Goal: Information Seeking & Learning: Understand process/instructions

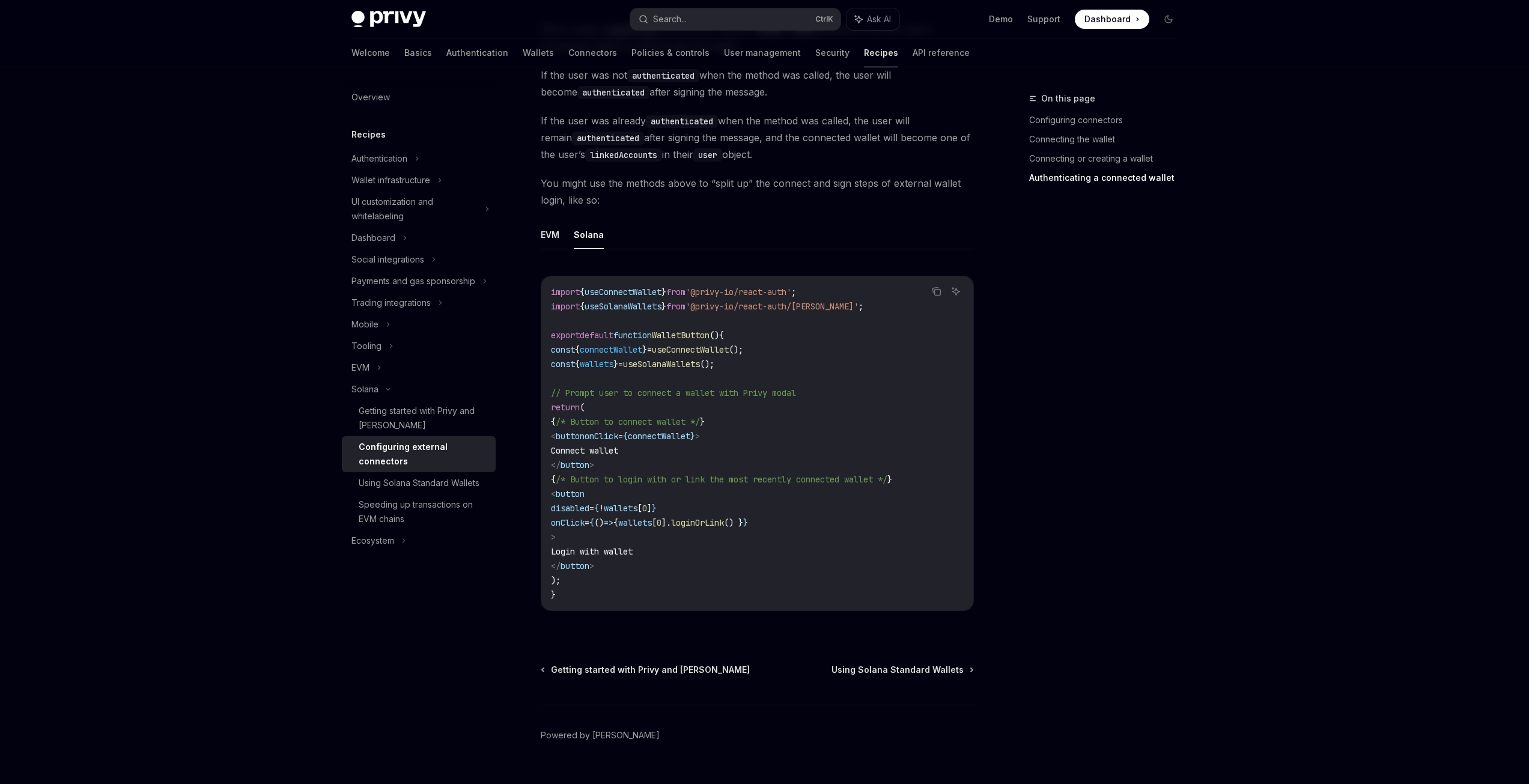
scroll to position [2025, 0]
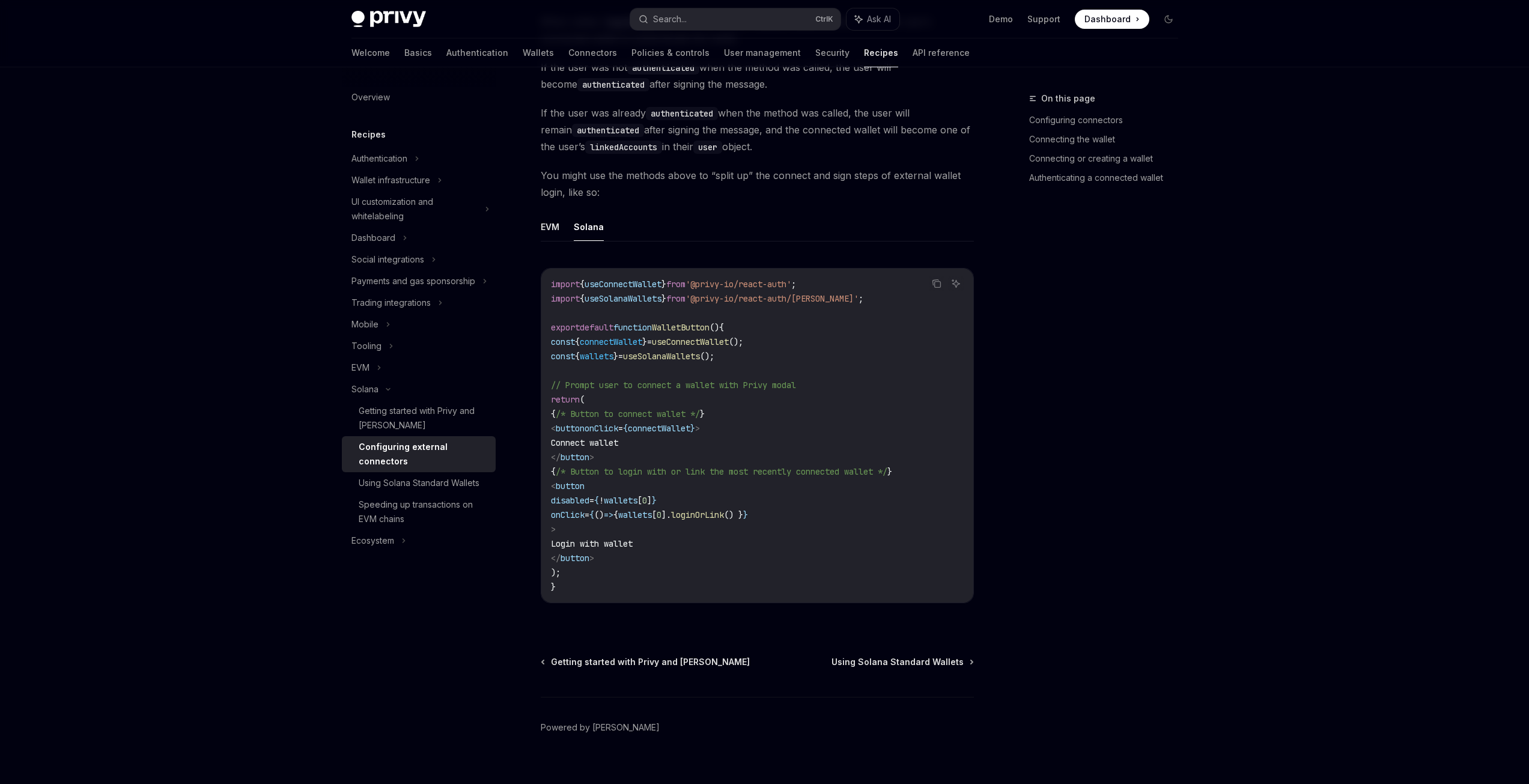
drag, startPoint x: 1182, startPoint y: 343, endPoint x: 1086, endPoint y: 341, distance: 96.0
click at [1086, 341] on div "On this page Configuring connectors Connecting the wallet Connecting or creatin…" at bounding box center [1096, 438] width 182 height 692
click at [581, 213] on button "Solana" at bounding box center [589, 227] width 30 height 29
click at [589, 213] on button "Solana" at bounding box center [589, 227] width 30 height 29
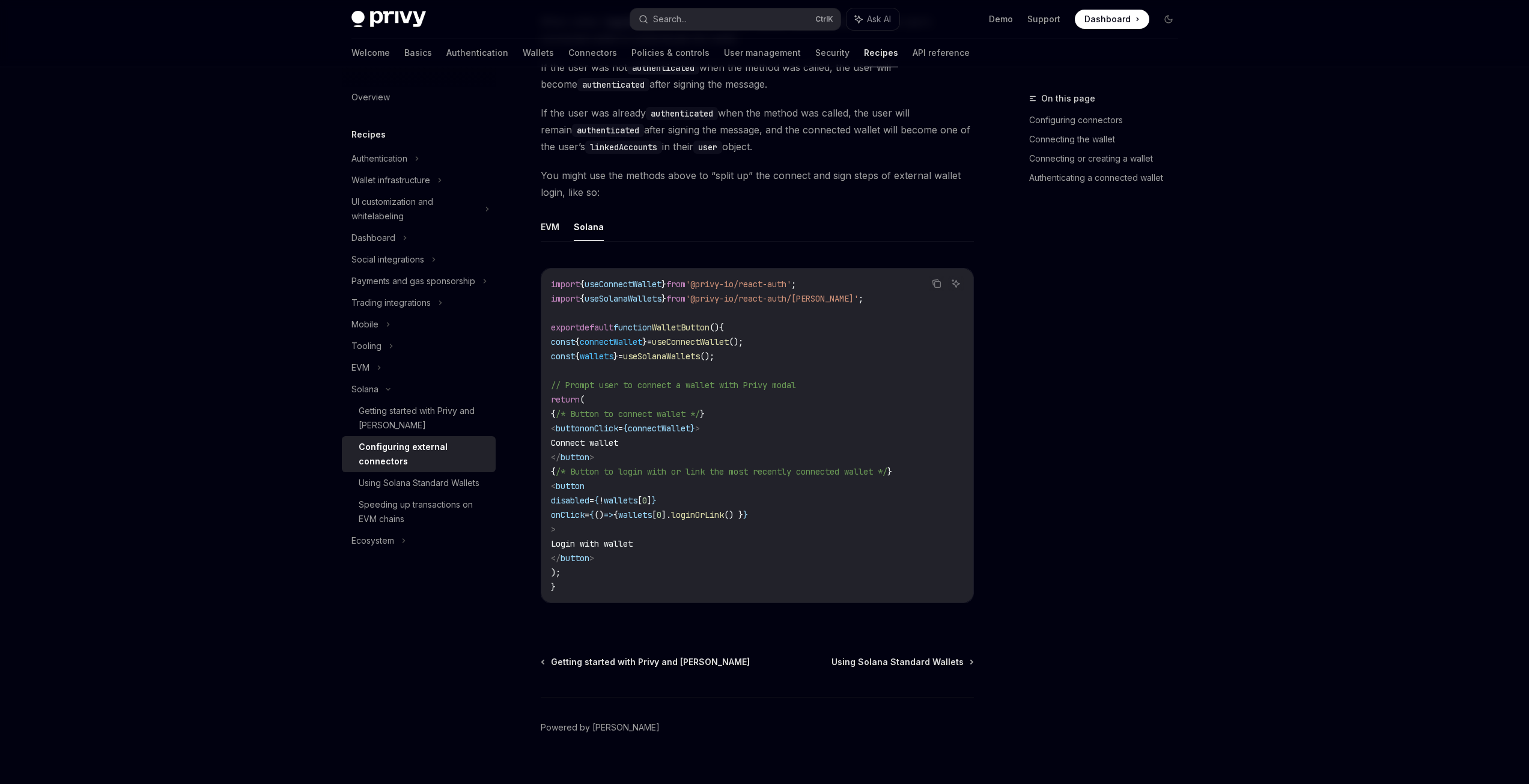
click at [589, 213] on button "Solana" at bounding box center [589, 227] width 30 height 29
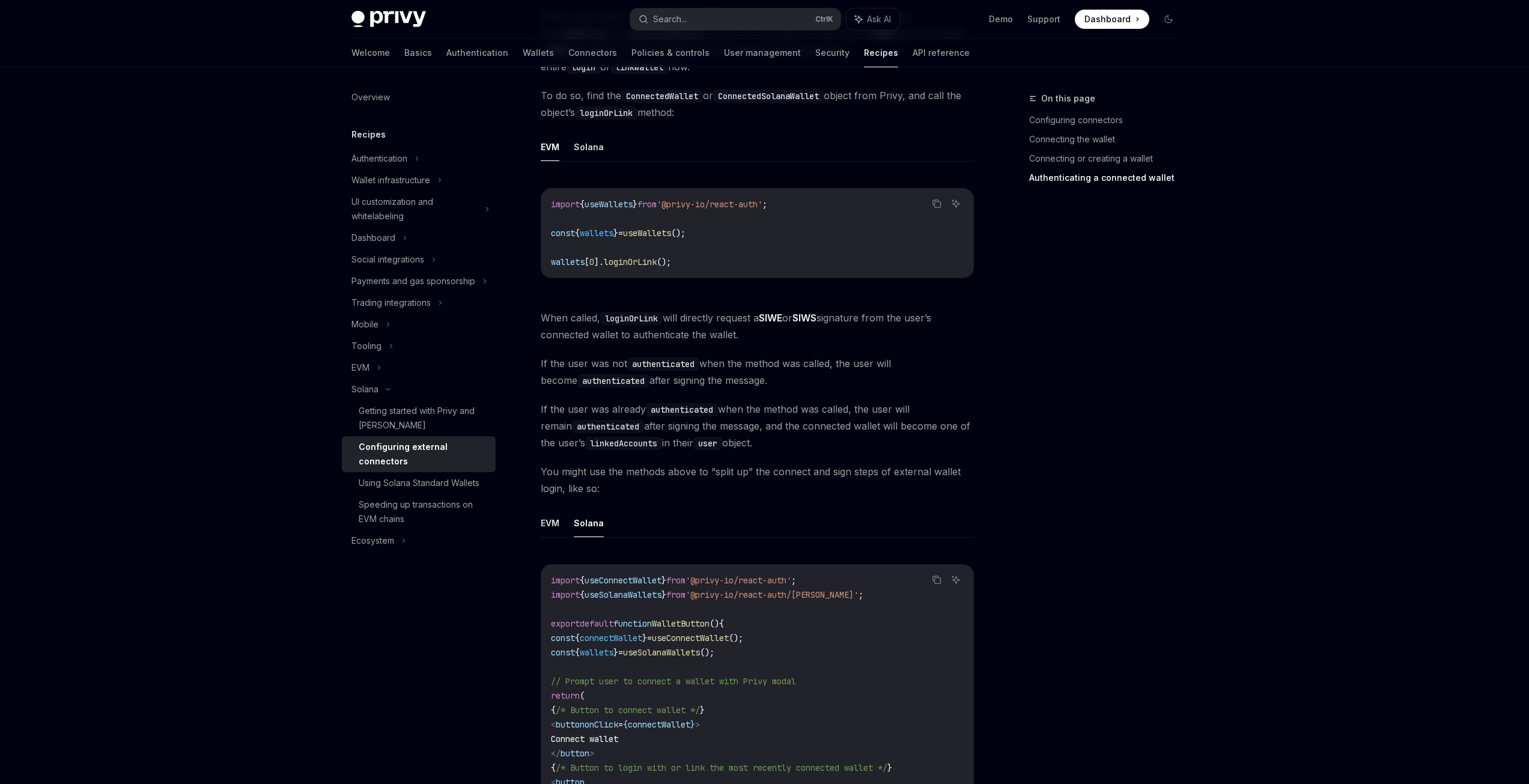
scroll to position [1725, 0]
click at [418, 484] on div "Using Solana Standard Wallets" at bounding box center [419, 483] width 121 height 14
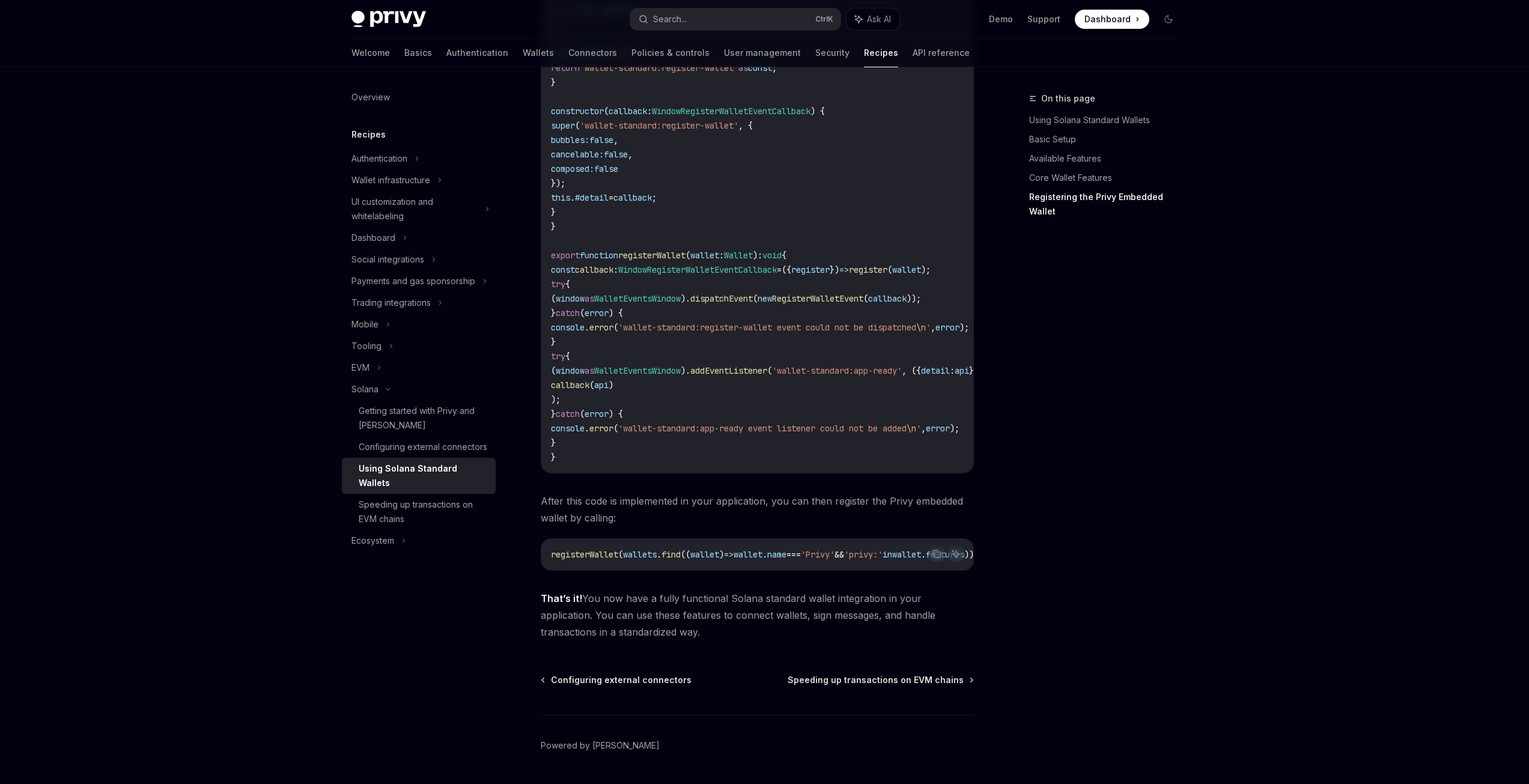
scroll to position [1850, 0]
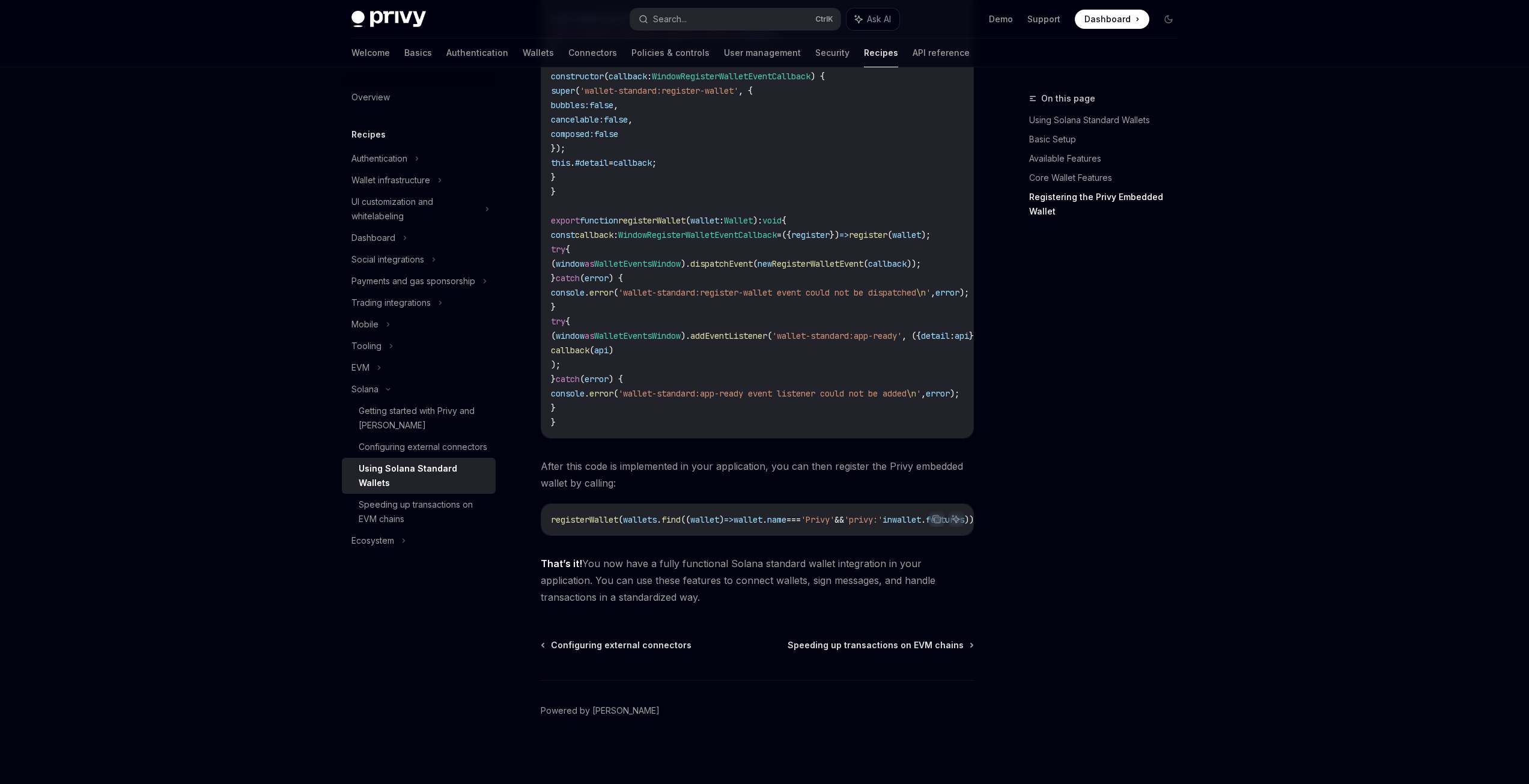
click at [447, 444] on div "Configuring external connectors" at bounding box center [423, 447] width 128 height 14
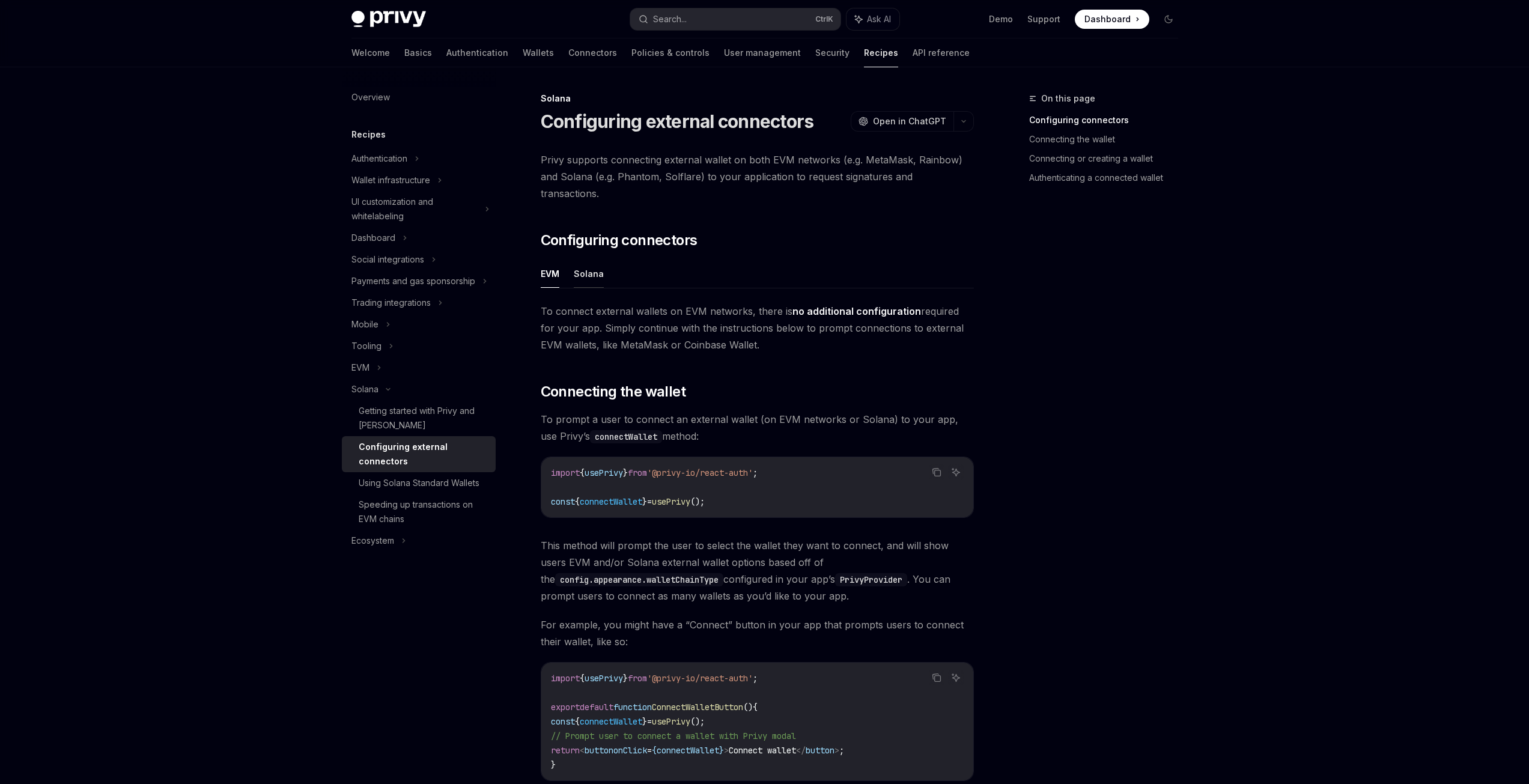
click at [587, 260] on button "Solana" at bounding box center [589, 274] width 30 height 29
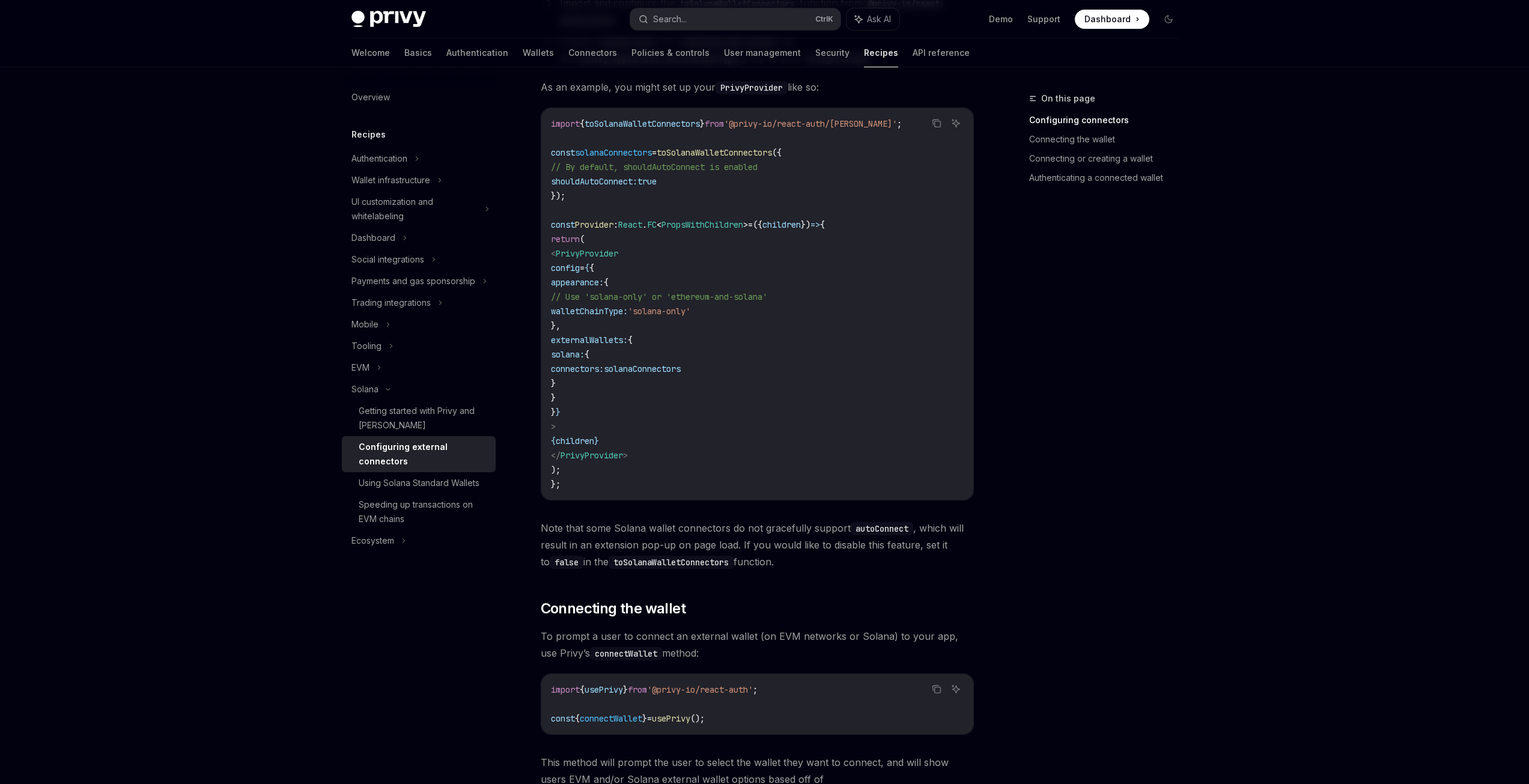
scroll to position [360, 0]
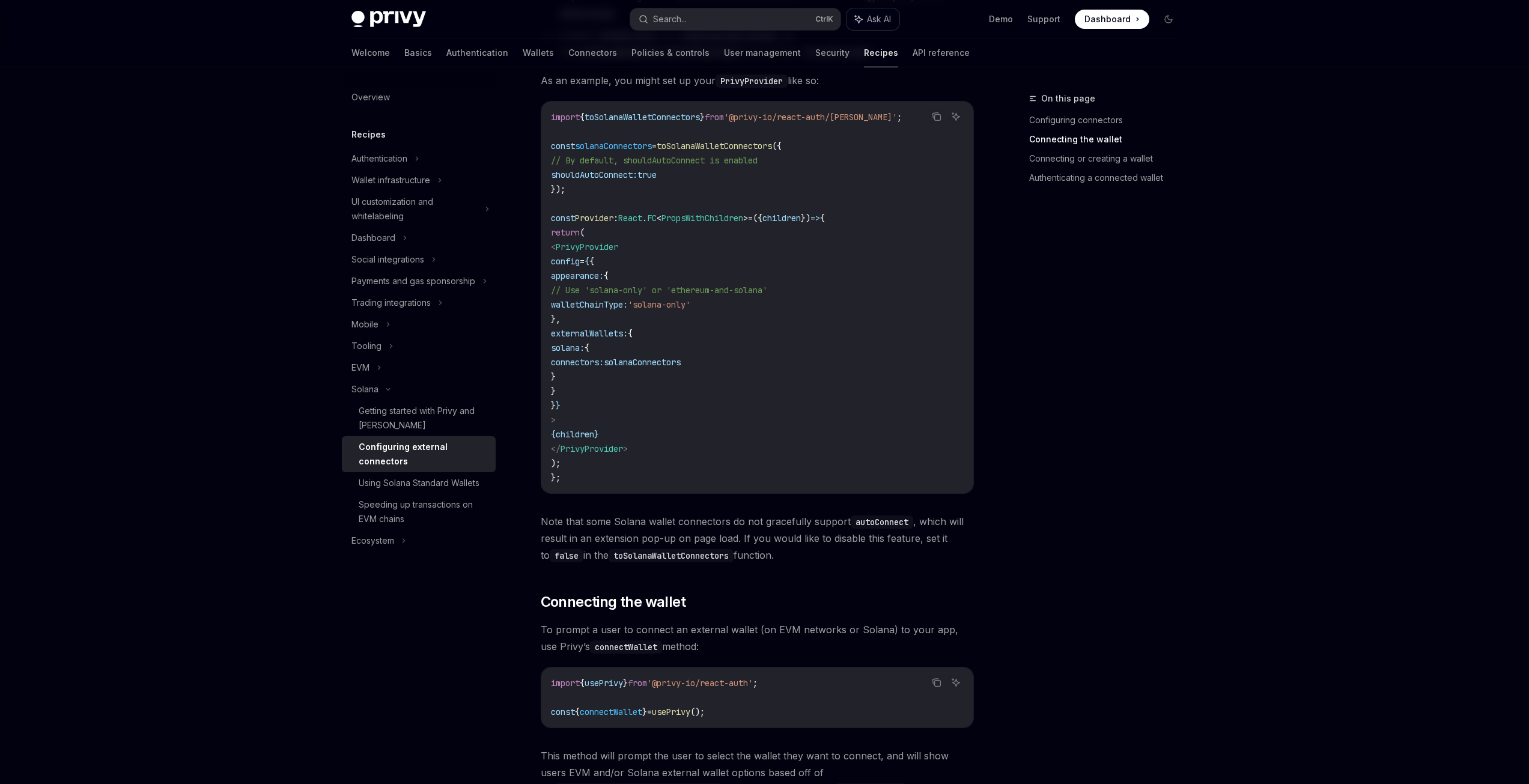
click at [888, 23] on span "Ask AI" at bounding box center [879, 20] width 24 height 12
click at [780, 303] on code "import { toSolanaWalletConnectors } from '@privy-io/react-auth/solana' ; const …" at bounding box center [758, 297] width 413 height 375
click at [774, 343] on code "import { toSolanaWalletConnectors } from '@privy-io/react-auth/solana' ; const …" at bounding box center [758, 297] width 413 height 375
drag, startPoint x: 773, startPoint y: 344, endPoint x: 547, endPoint y: 328, distance: 226.6
click at [547, 328] on div "import { toSolanaWalletConnectors } from '@privy-io/react-auth/solana' ; const …" at bounding box center [757, 297] width 432 height 392
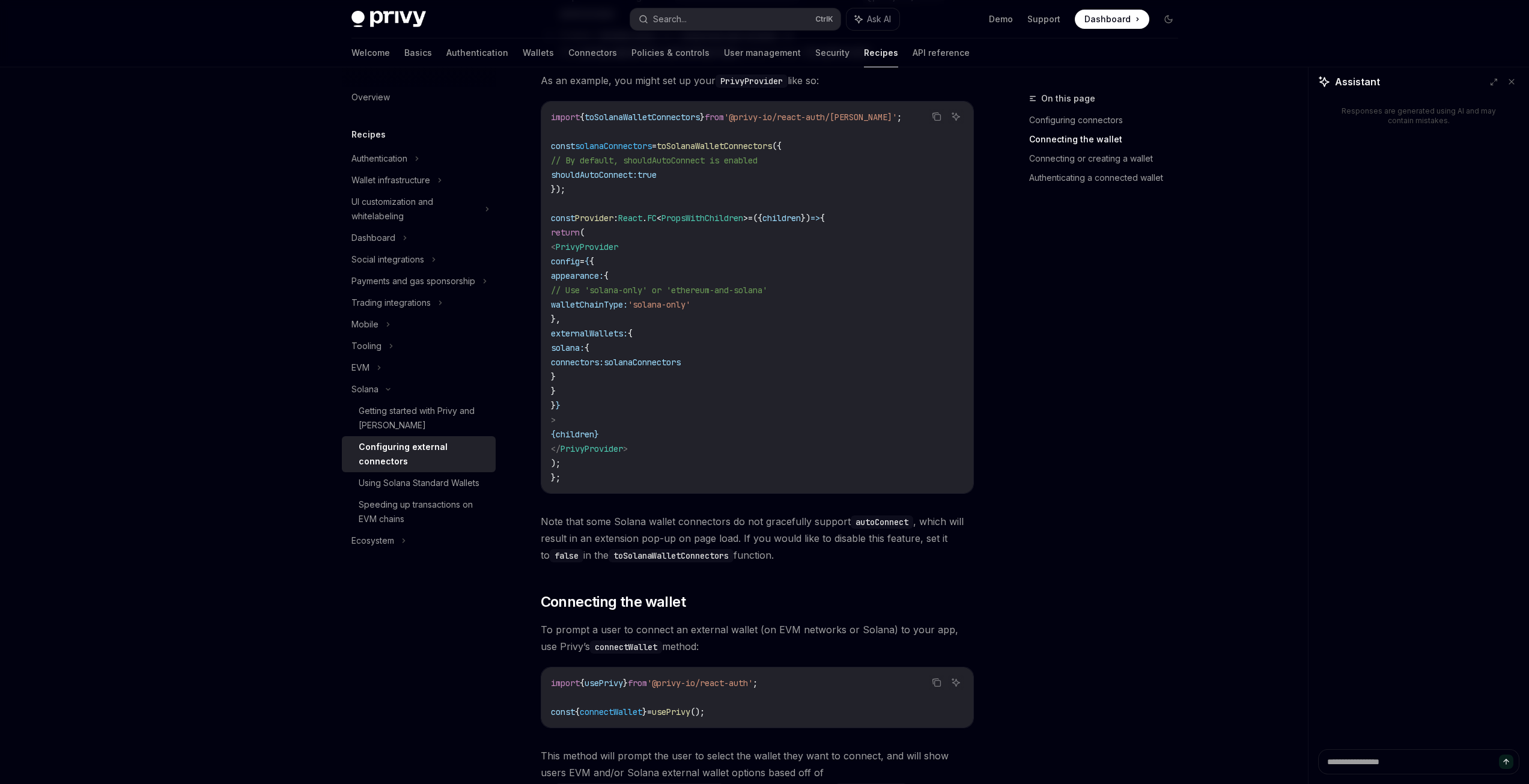
click at [635, 366] on code "import { toSolanaWalletConnectors } from '@privy-io/react-auth/solana' ; const …" at bounding box center [758, 297] width 413 height 375
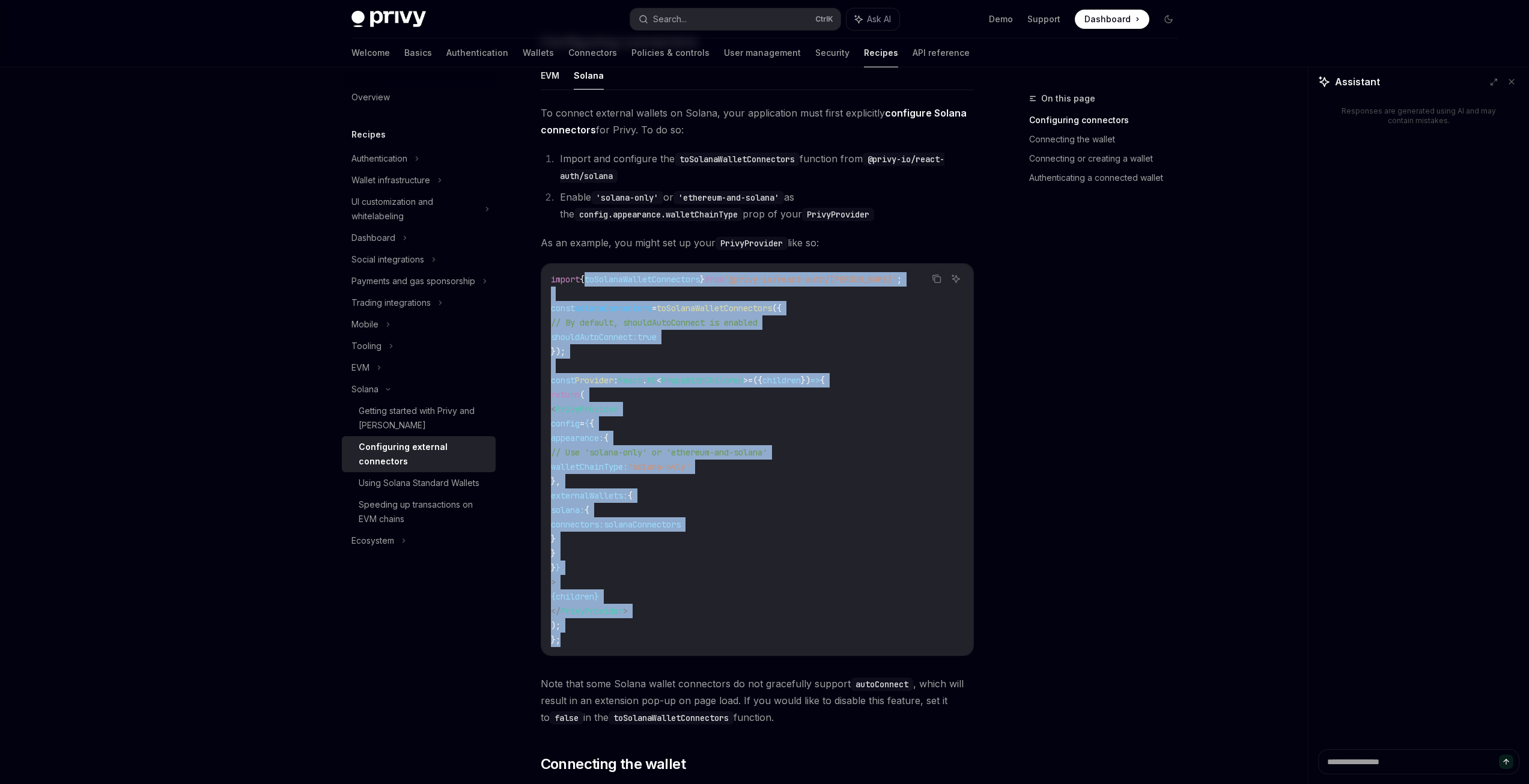
scroll to position [120, 0]
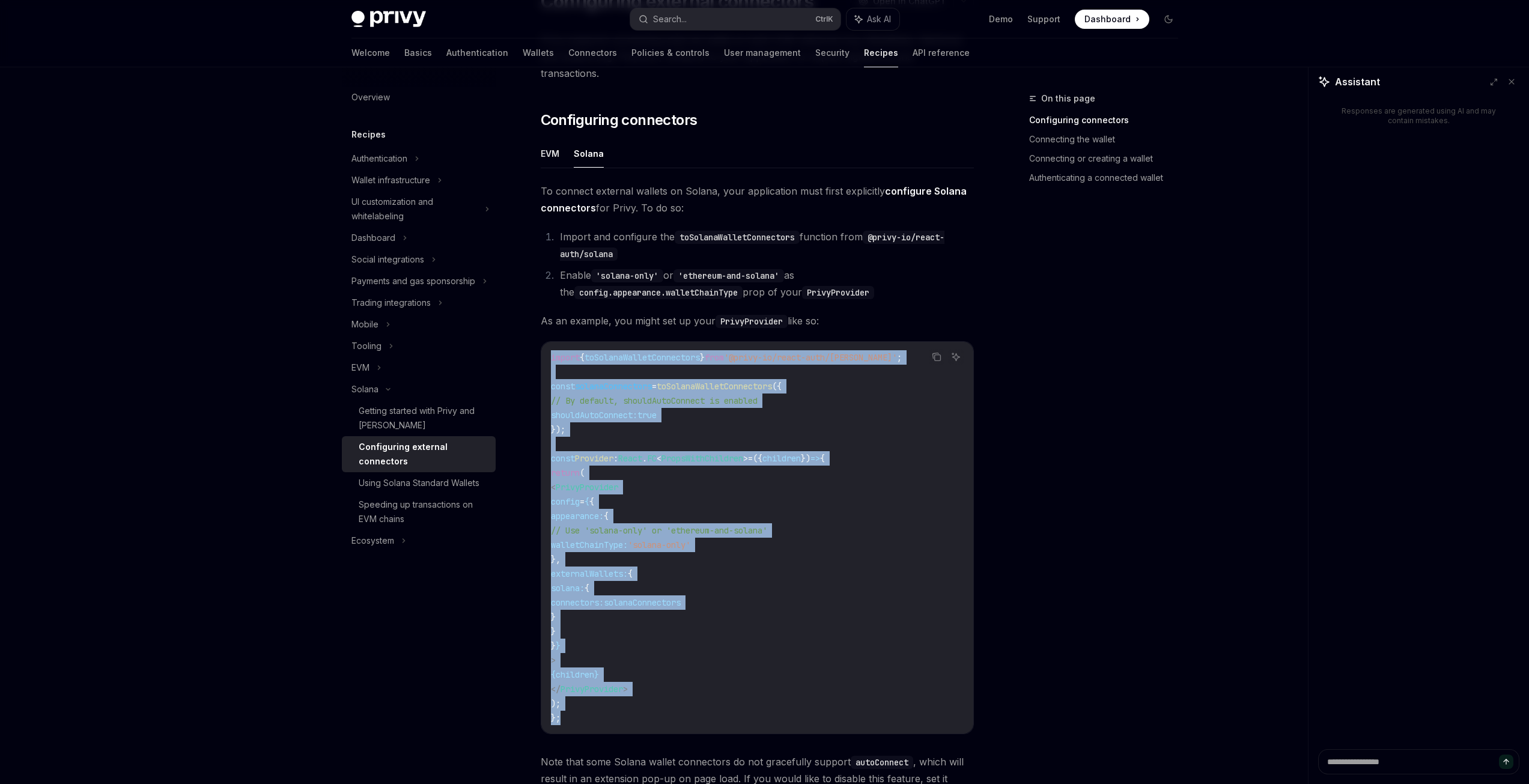
drag, startPoint x: 587, startPoint y: 473, endPoint x: 542, endPoint y: 341, distance: 139.5
click at [542, 342] on div "import { toSolanaWalletConnectors } from '@privy-io/react-auth/solana' ; const …" at bounding box center [757, 538] width 432 height 392
copy code "import { toSolanaWalletConnectors } from '@privy-io/react-auth/solana' ; const …"
click at [912, 54] on link "API reference" at bounding box center [941, 53] width 57 height 29
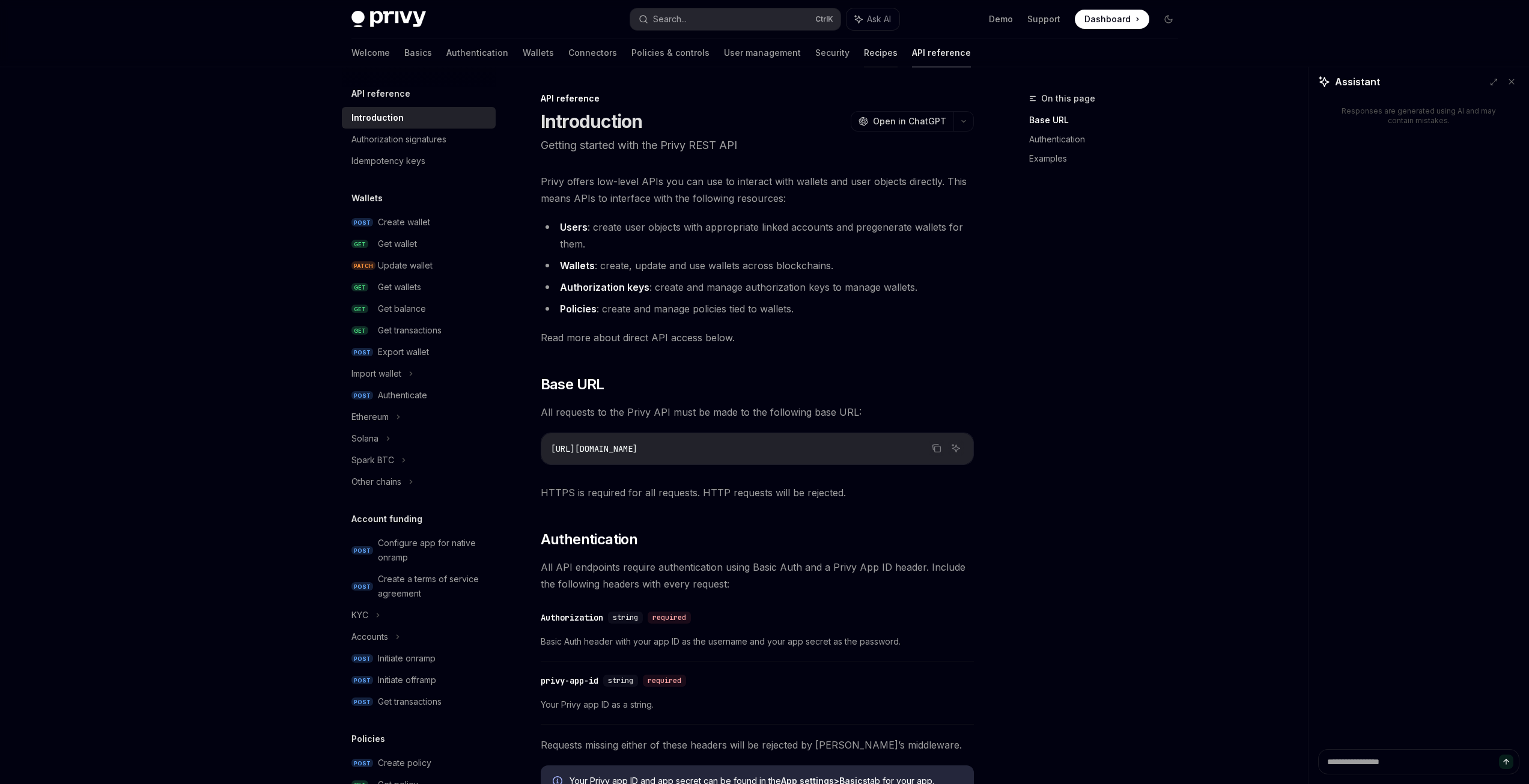
click at [864, 52] on link "Recipes" at bounding box center [880, 53] width 34 height 29
type textarea "*"
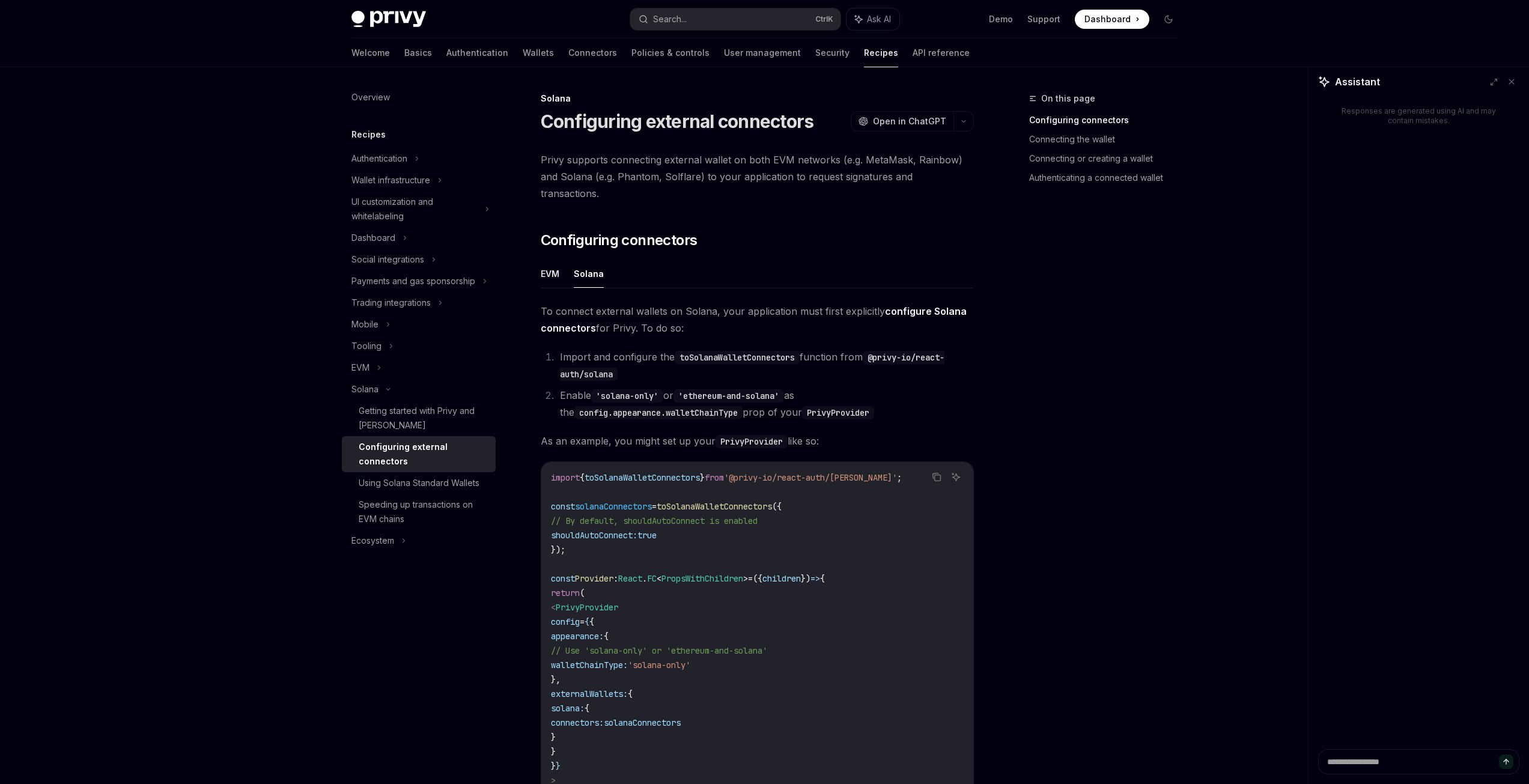
click at [1407, 740] on div "Responses are generated using AI and may contain mistakes." at bounding box center [1419, 423] width 221 height 653
click at [1392, 756] on textarea at bounding box center [1419, 762] width 201 height 26
paste textarea "**********"
type textarea "**********"
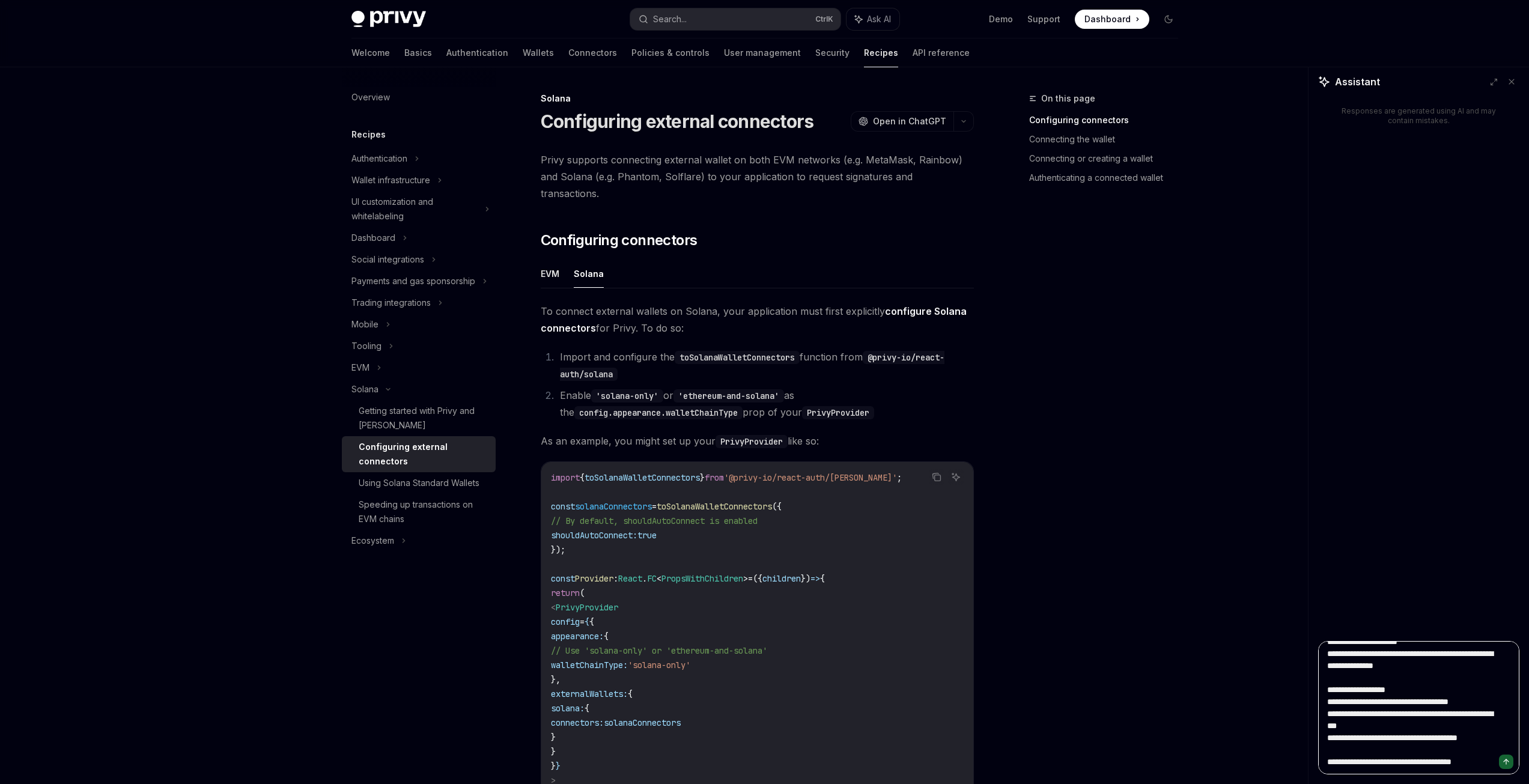
type textarea "*"
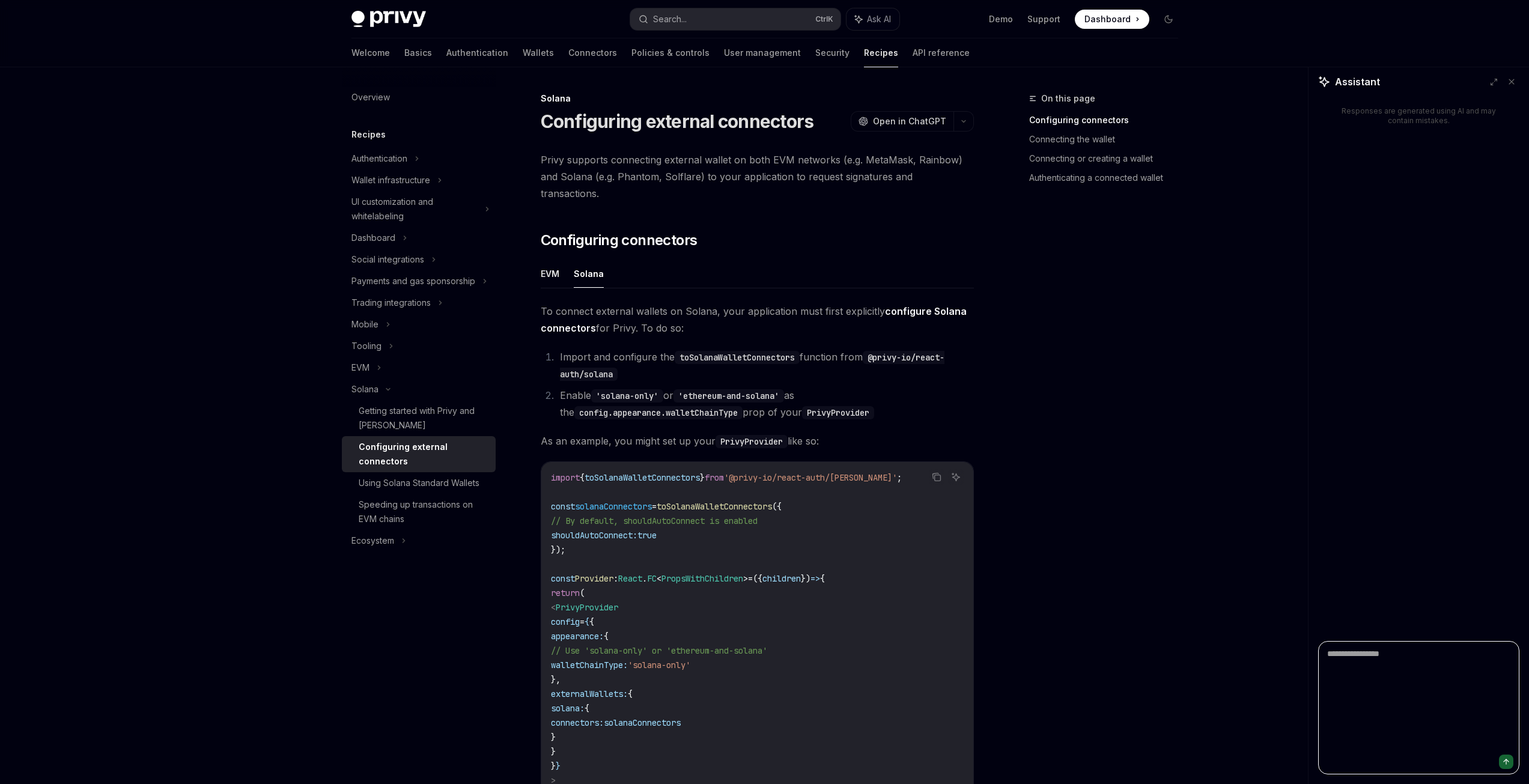
scroll to position [0, 0]
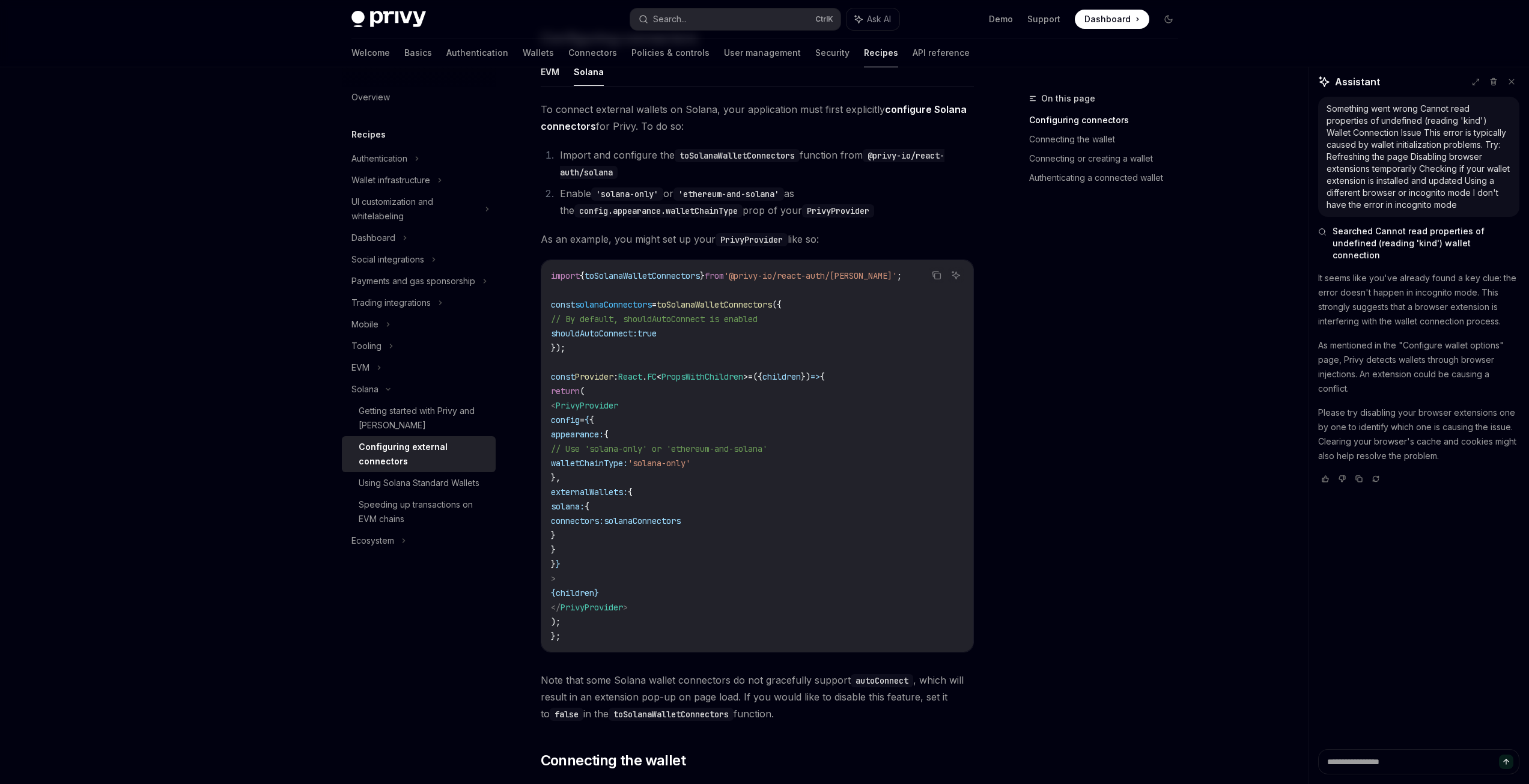
scroll to position [180, 0]
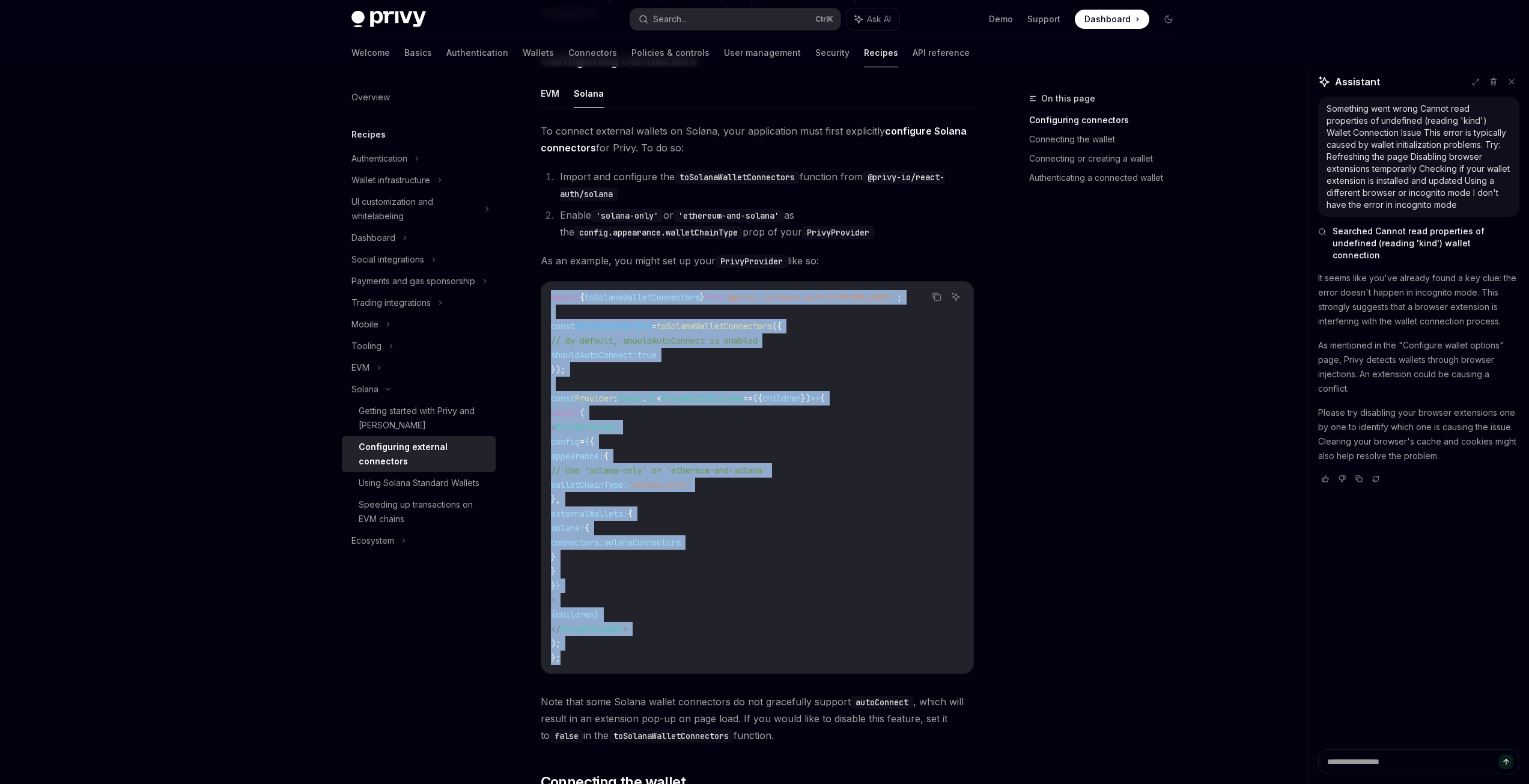
drag, startPoint x: 599, startPoint y: 638, endPoint x: 527, endPoint y: 265, distance: 379.9
copy code "import { toSolanaWalletConnectors } from '@privy-io/react-auth/solana' ; const …"
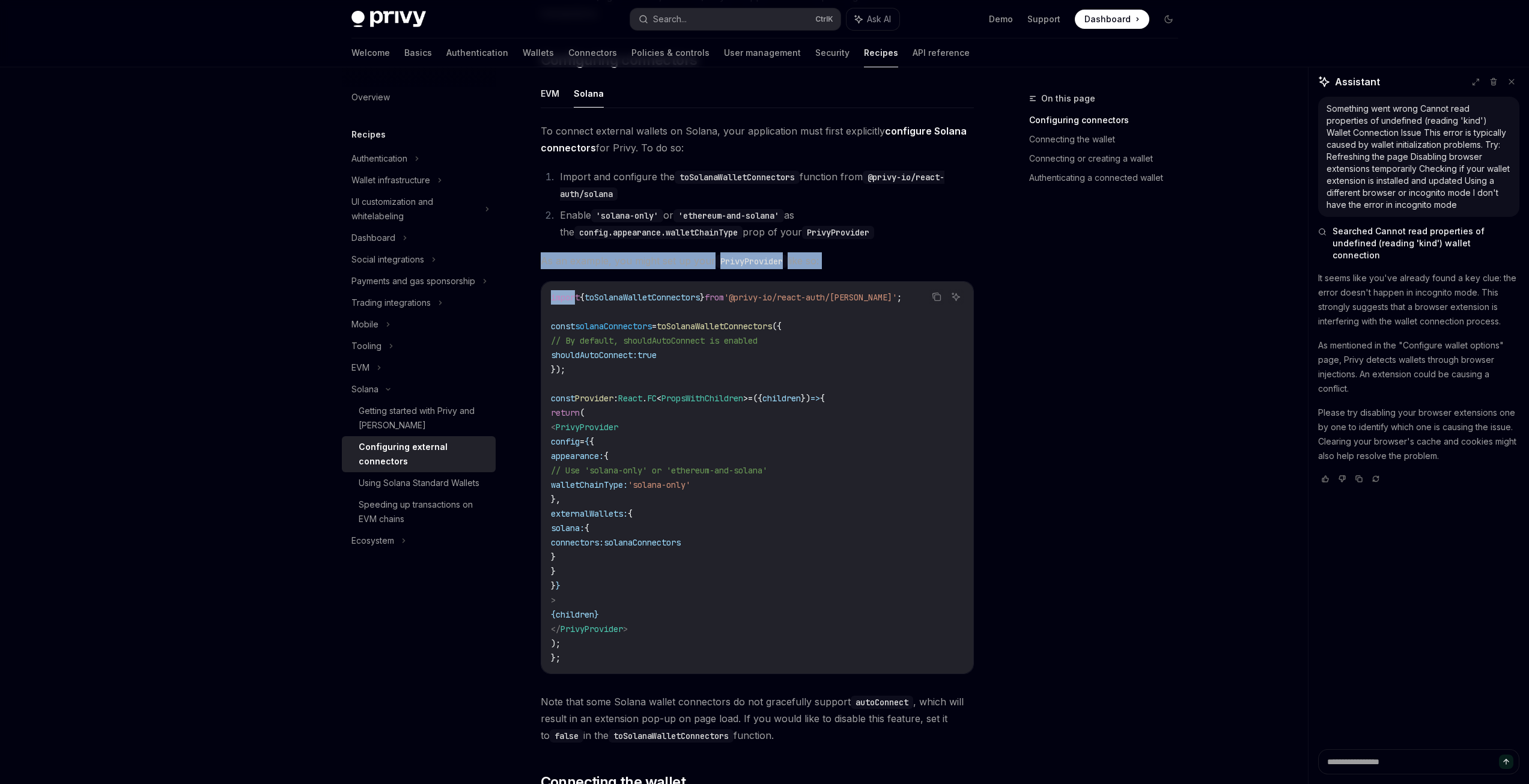
drag, startPoint x: 541, startPoint y: 243, endPoint x: 575, endPoint y: 266, distance: 41.0
click at [575, 266] on div "To connect external wallets on Solana, your application must first explicitly c…" at bounding box center [757, 433] width 433 height 621
click at [602, 226] on code "config.appearance.walletChainType" at bounding box center [659, 233] width 168 height 14
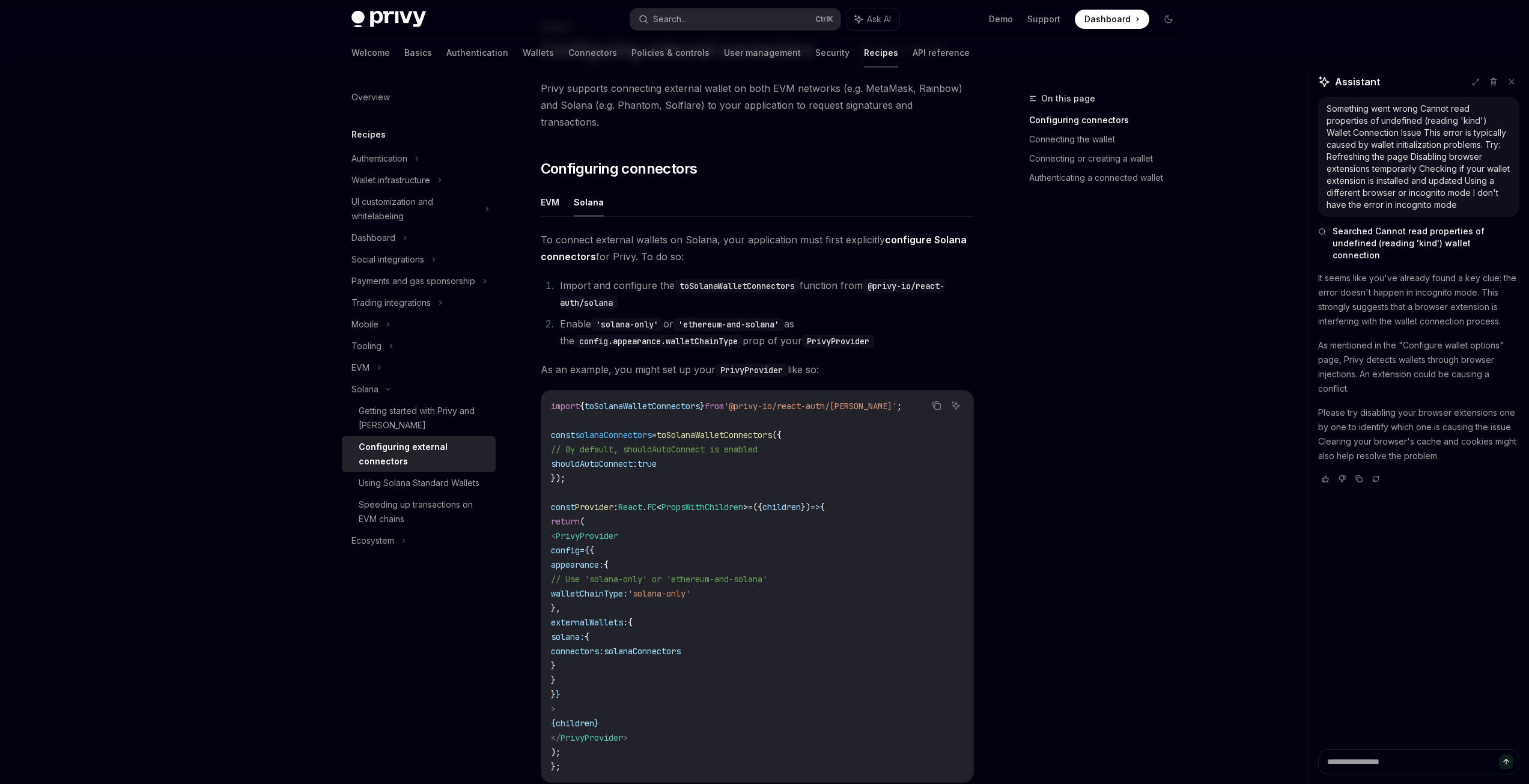
scroll to position [60, 0]
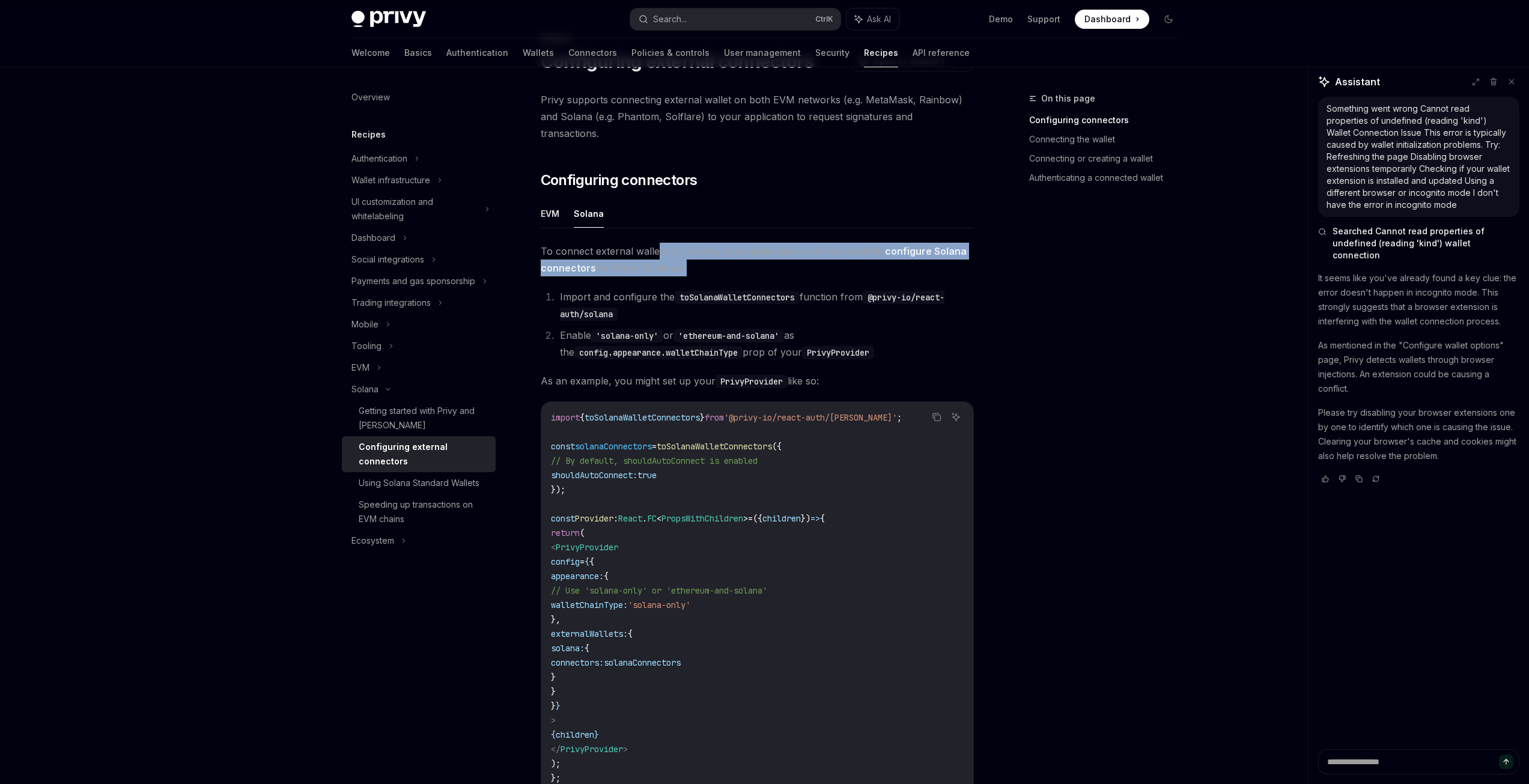
drag, startPoint x: 550, startPoint y: 280, endPoint x: 605, endPoint y: 227, distance: 76.4
click at [605, 243] on div "To connect external wallets on Solana, your application must first explicitly c…" at bounding box center [757, 553] width 433 height 621
click at [602, 218] on div "EVM Solana To connect external wallets on Solana, your application must first e…" at bounding box center [757, 532] width 433 height 665
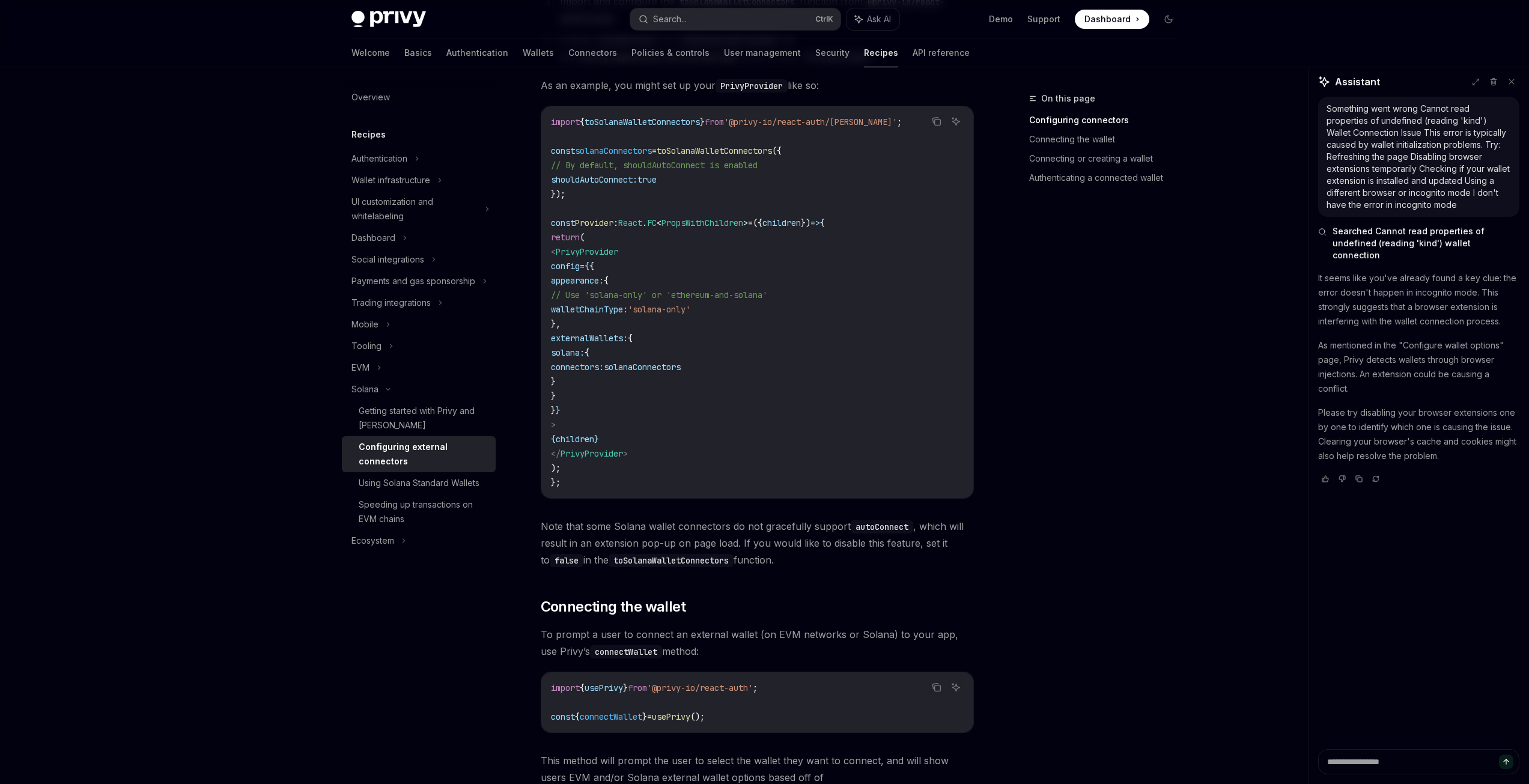
scroll to position [360, 0]
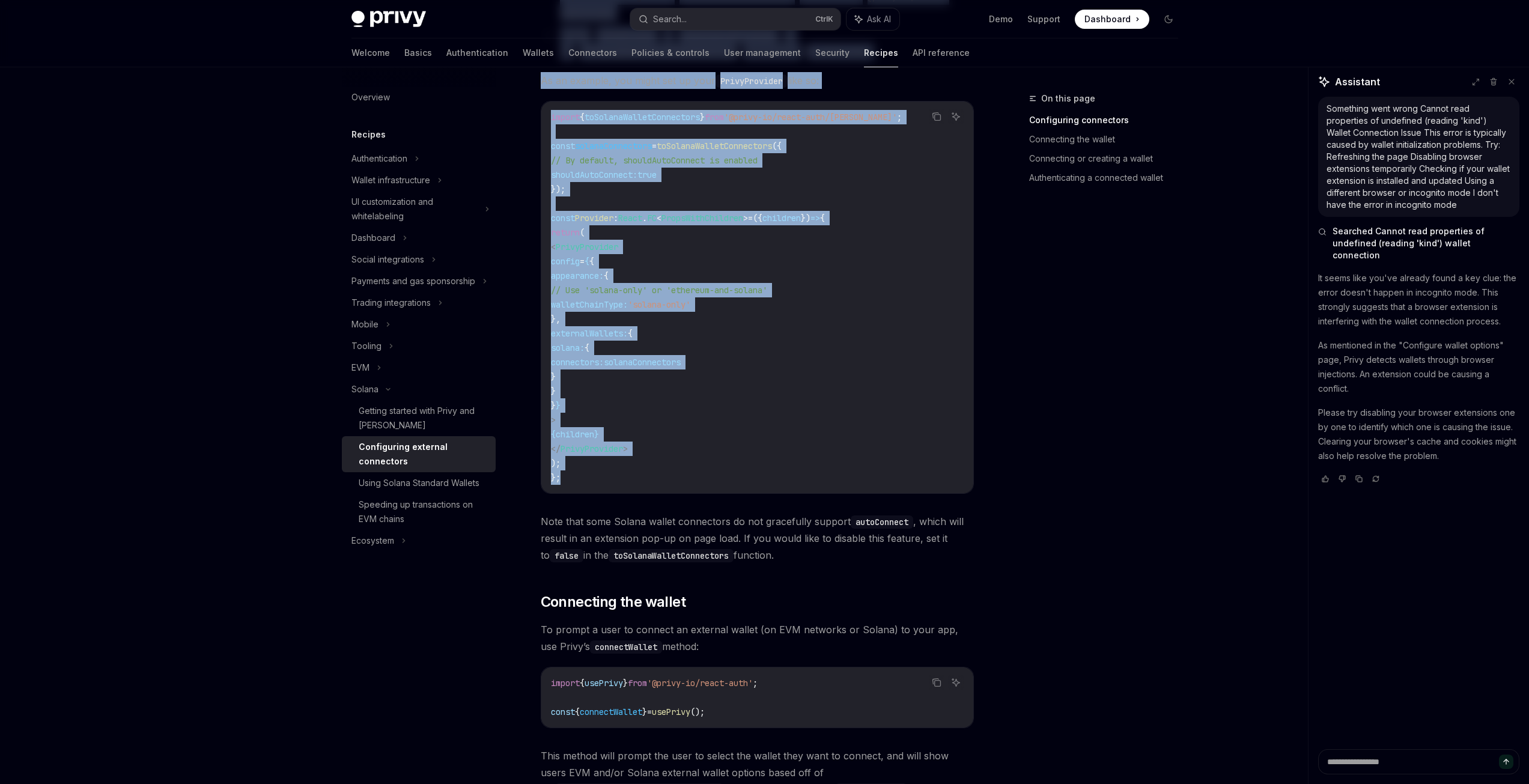
copy div "To connect external wallets on Solana, your application must first explicitly c…"
drag, startPoint x: 535, startPoint y: 226, endPoint x: 788, endPoint y: 473, distance: 353.6
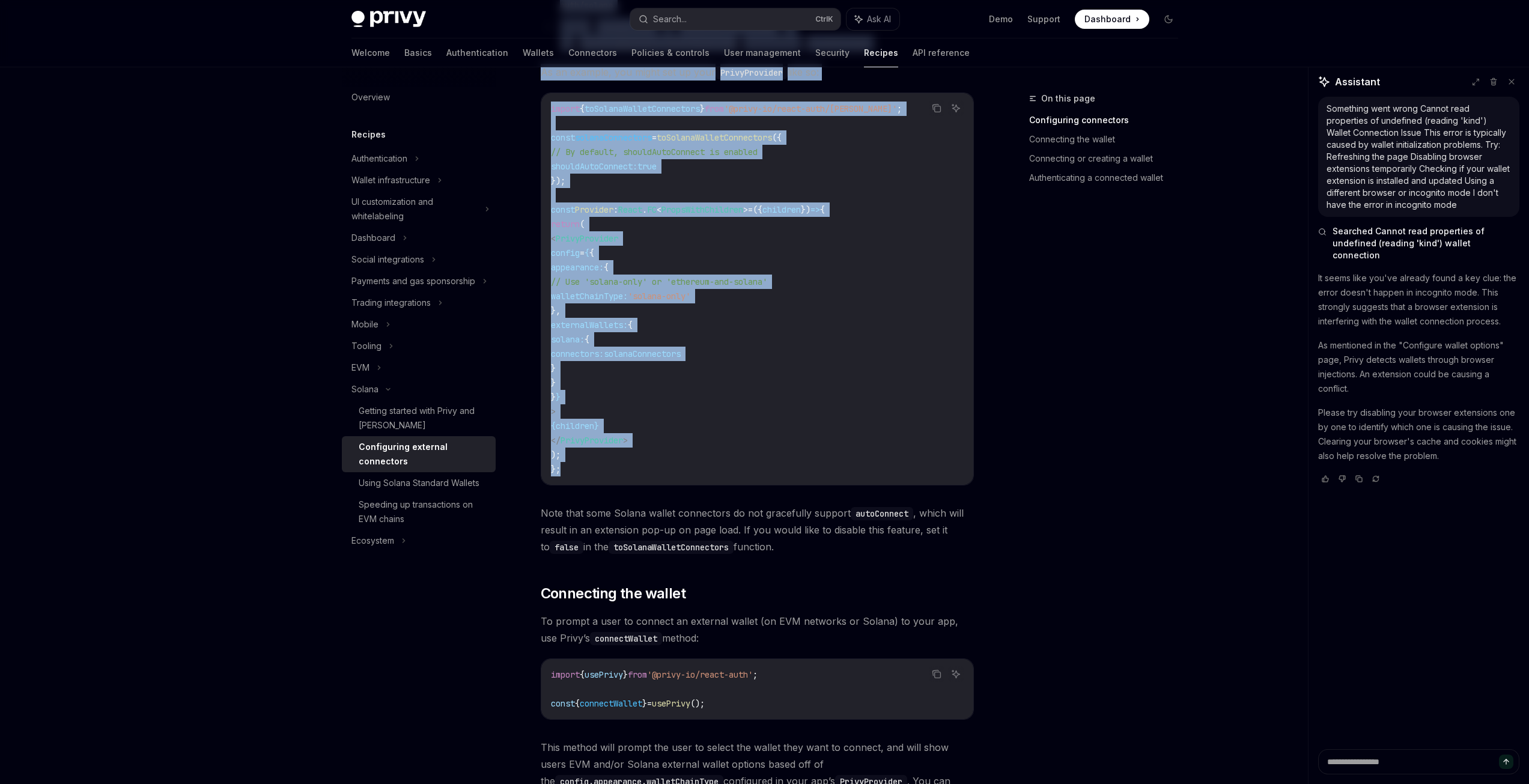
scroll to position [541, 0]
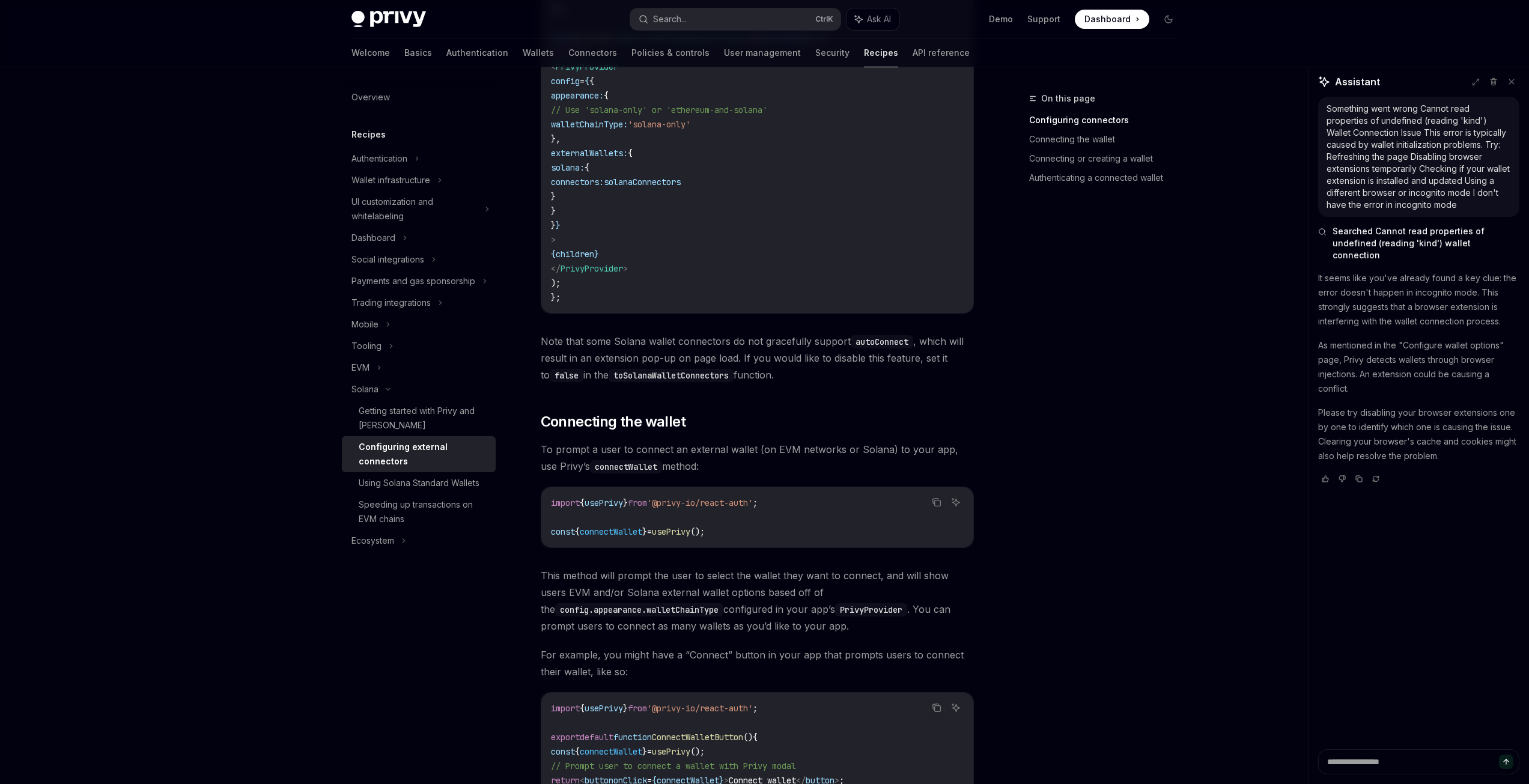
click at [939, 357] on span "Note that some Solana wallet connectors do not gracefully support autoConnect ,…" at bounding box center [757, 357] width 433 height 50
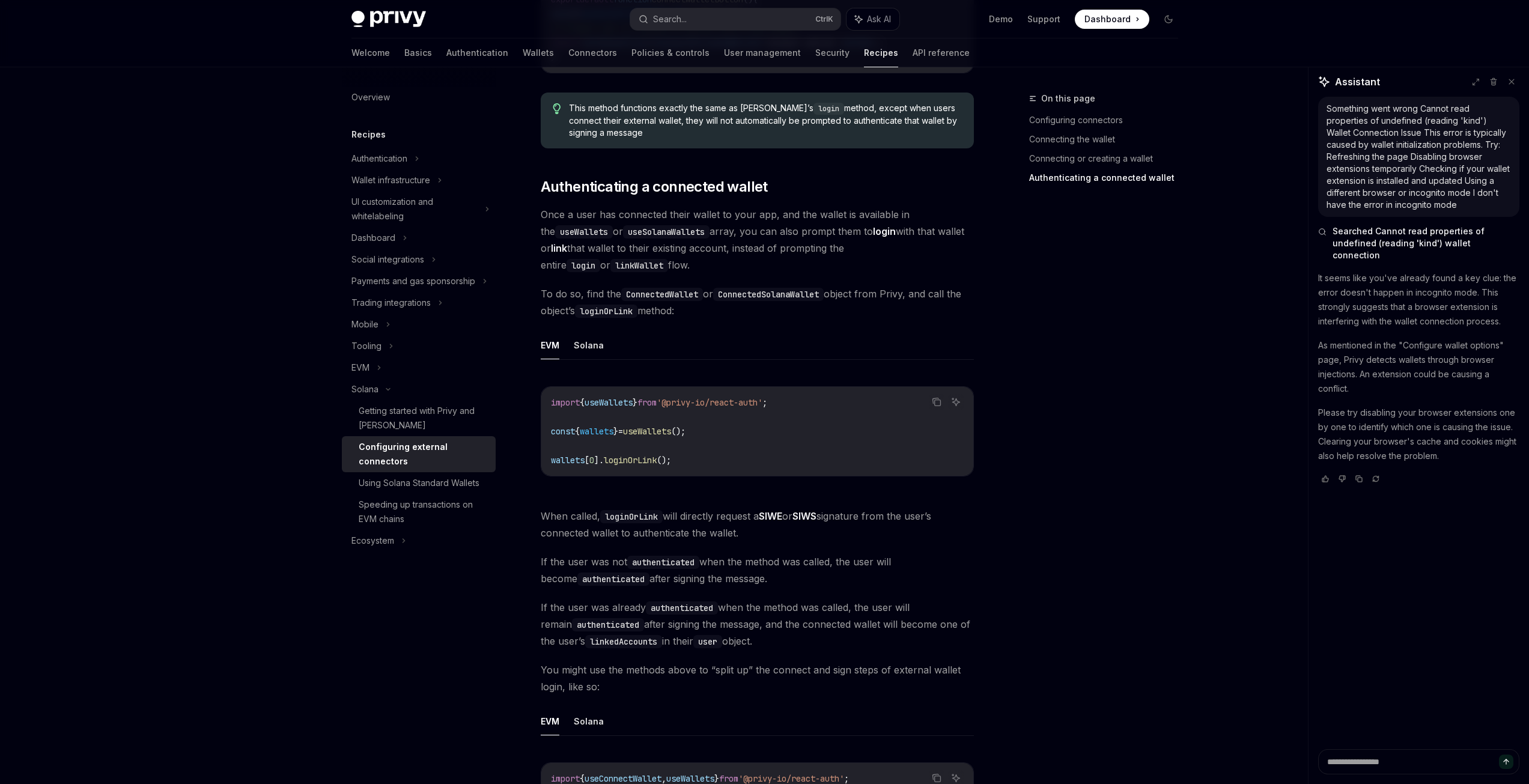
scroll to position [2283, 0]
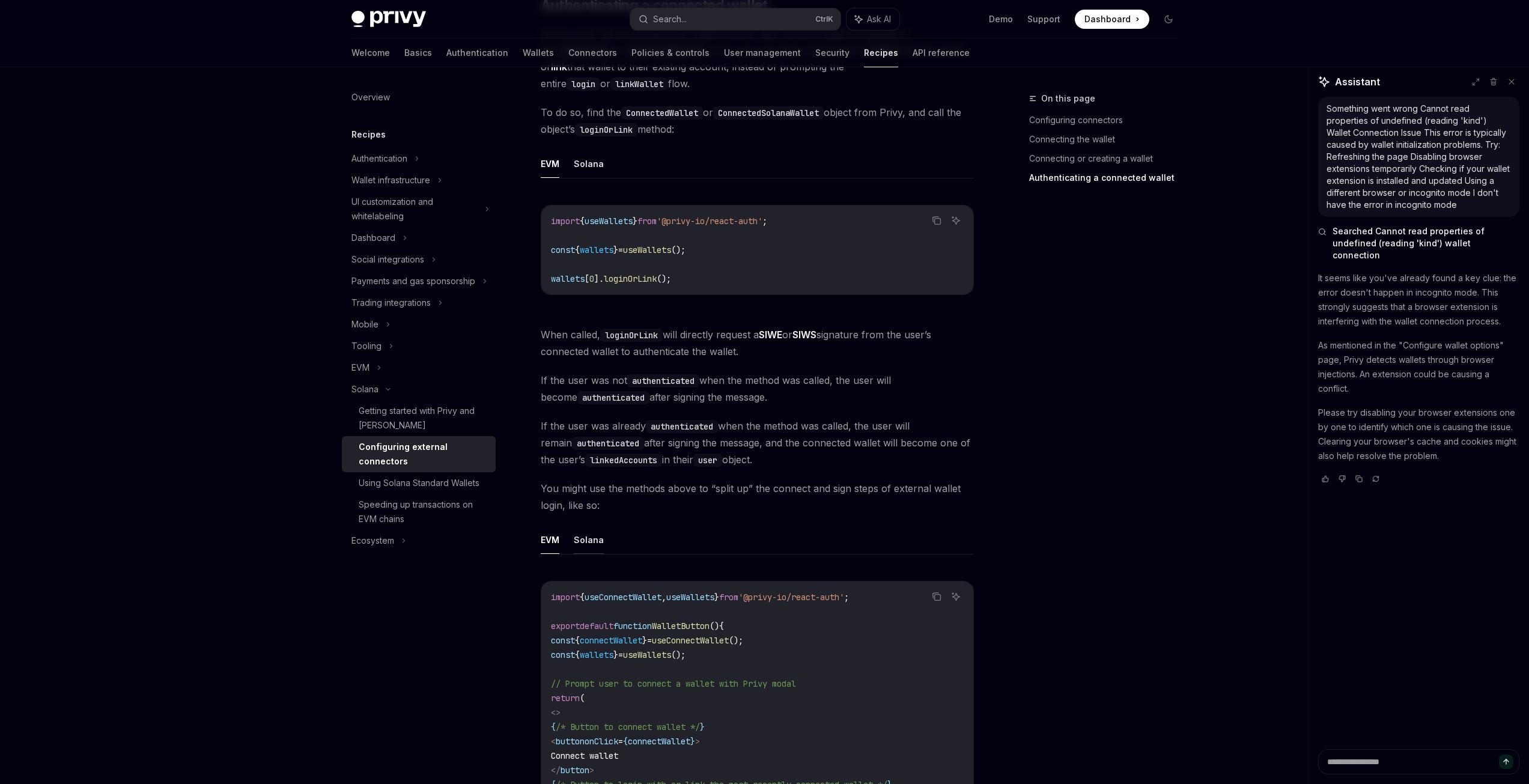
click at [587, 526] on button "Solana" at bounding box center [589, 540] width 30 height 29
click at [596, 151] on button "Solana" at bounding box center [589, 164] width 30 height 29
type textarea "*"
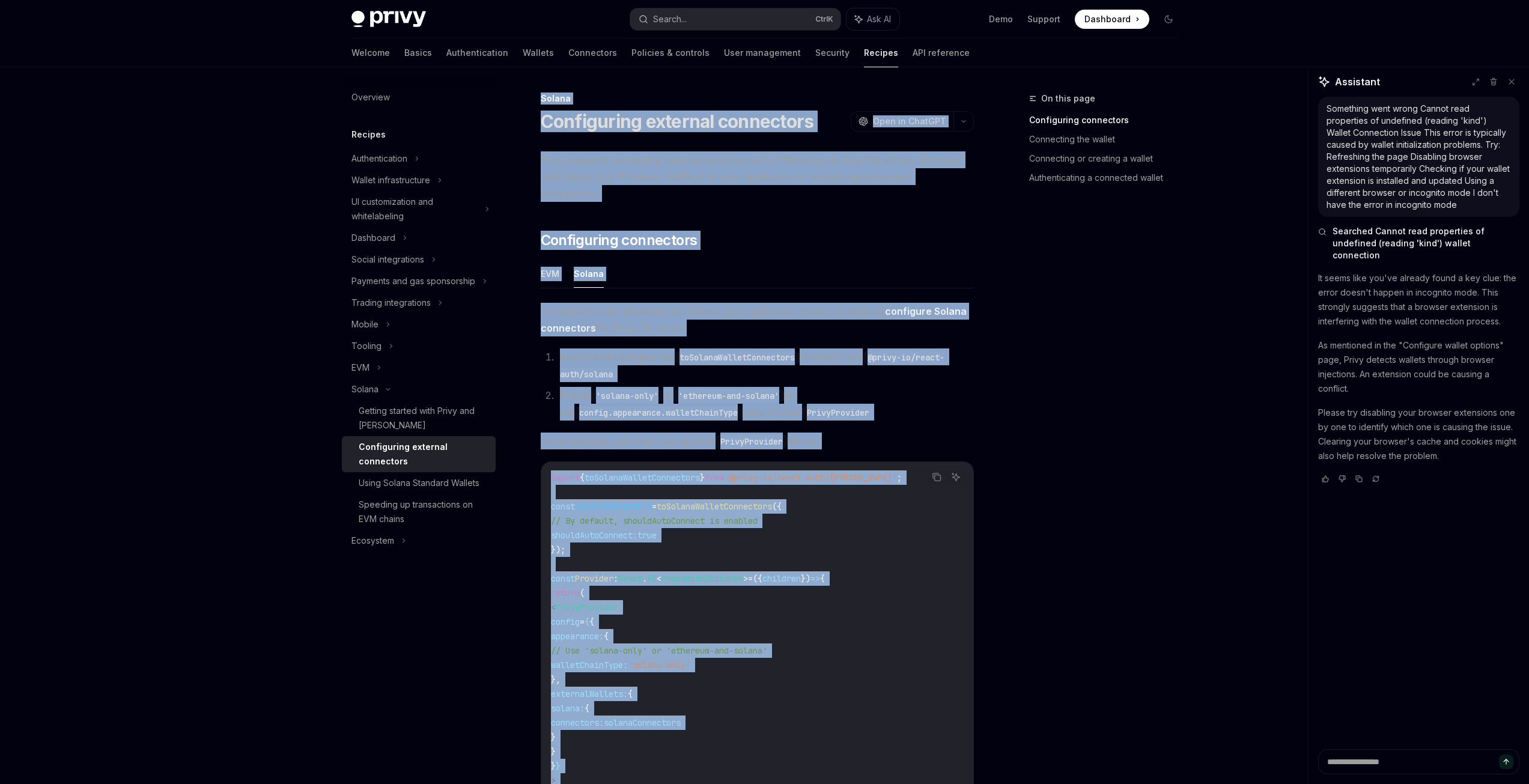
copy div "Loremi Dolorsitame consecte adipiscing ElitSE Doei te InciDID UtlaBO Etdo ma Al…"
drag, startPoint x: 845, startPoint y: 573, endPoint x: 524, endPoint y: 92, distance: 578.3
